Goal: Task Accomplishment & Management: Use online tool/utility

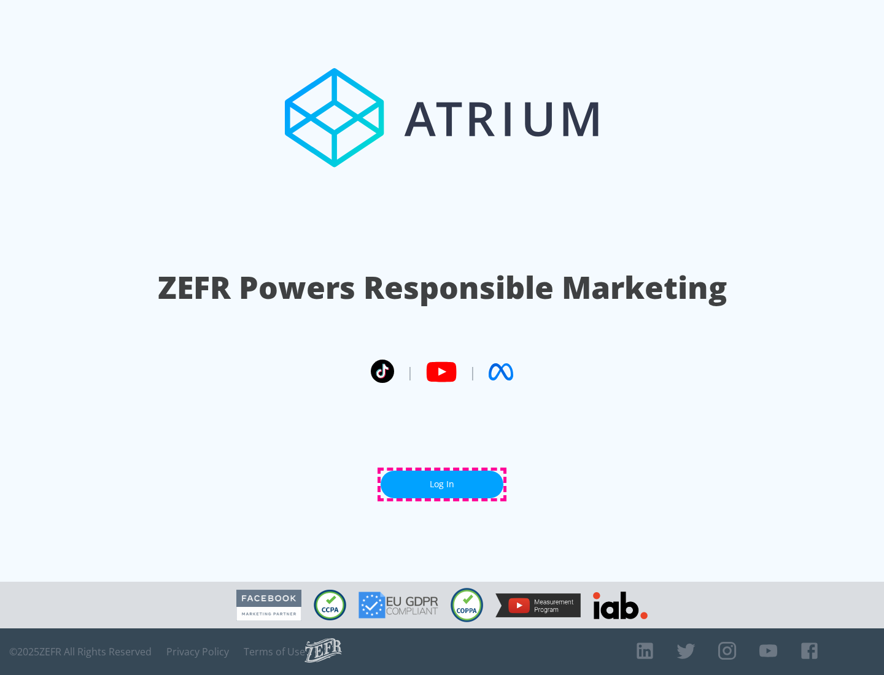
click at [442, 484] on link "Log In" at bounding box center [441, 485] width 123 height 28
